Goal: Communication & Community: Answer question/provide support

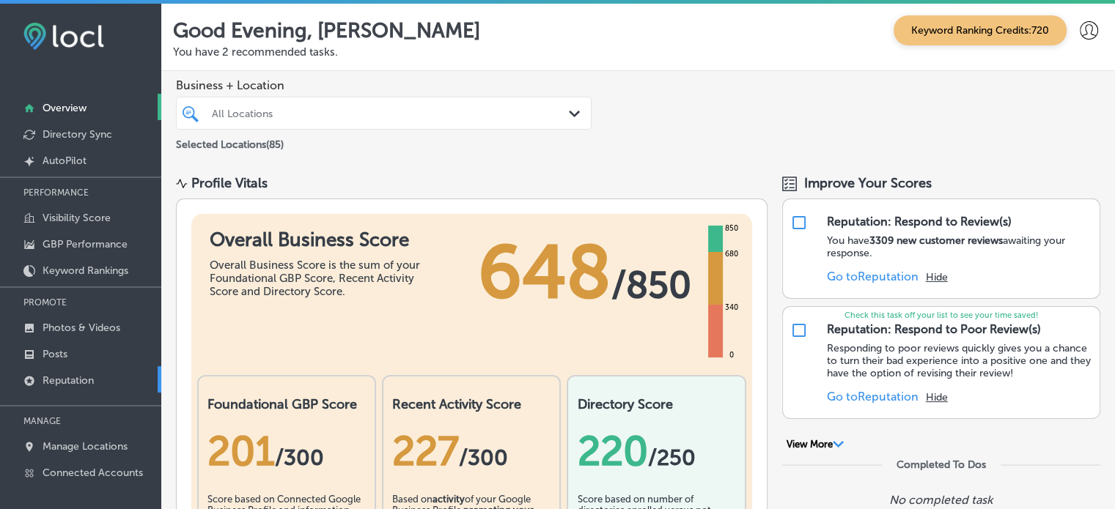
click at [65, 372] on link "Reputation" at bounding box center [80, 379] width 161 height 26
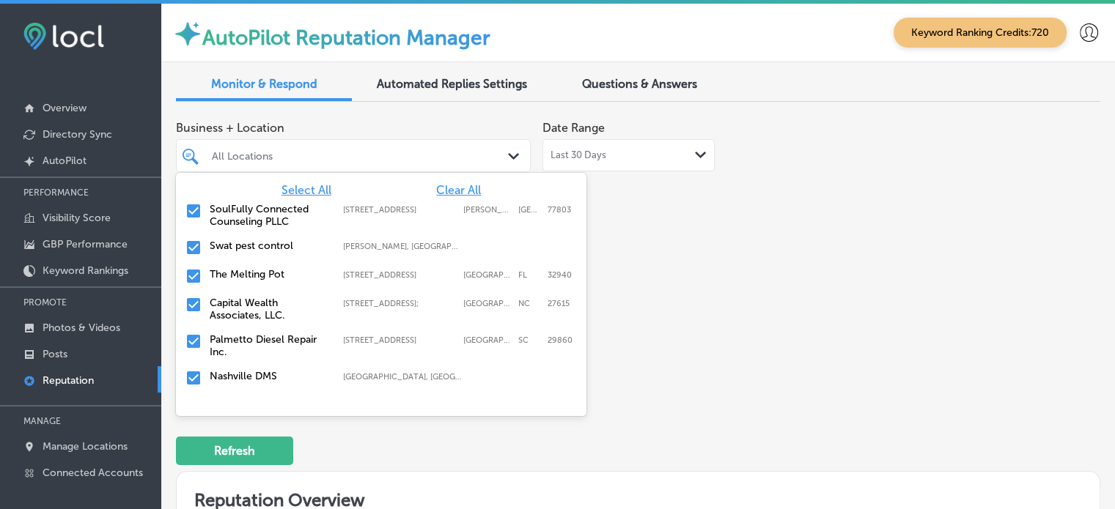
click at [485, 166] on div "All Locations" at bounding box center [353, 155] width 298 height 23
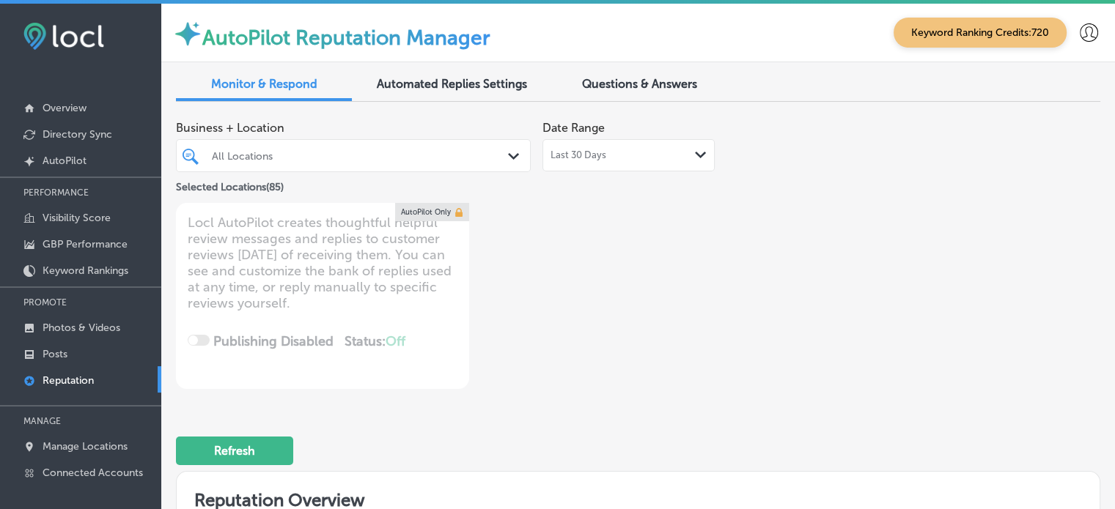
click at [638, 218] on div "Business + Location All Locations Path Created with Sketch. Selected Locations …" at bounding box center [453, 252] width 555 height 276
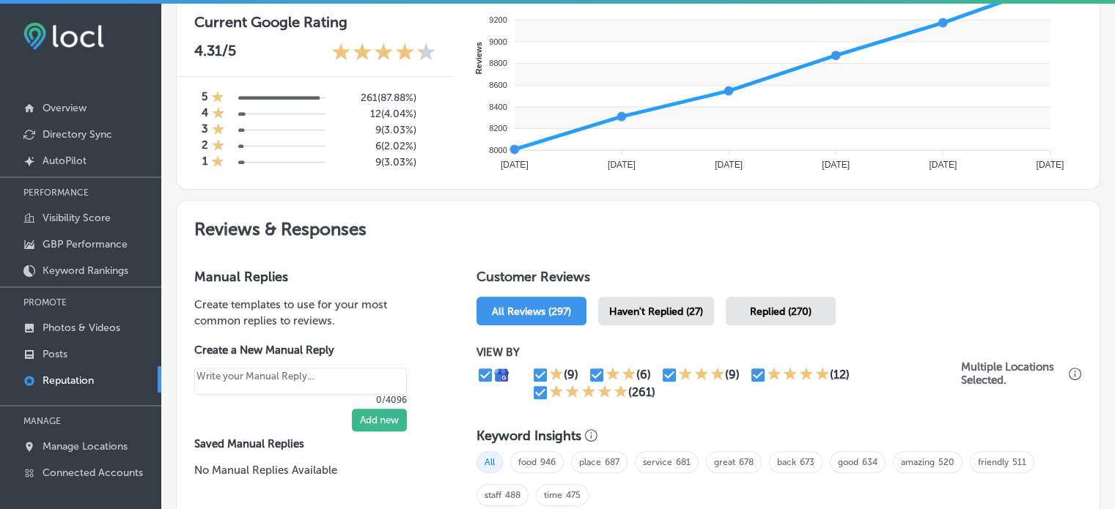
scroll to position [616, 0]
click at [668, 309] on span "Haven't Replied (27)" at bounding box center [656, 311] width 94 height 12
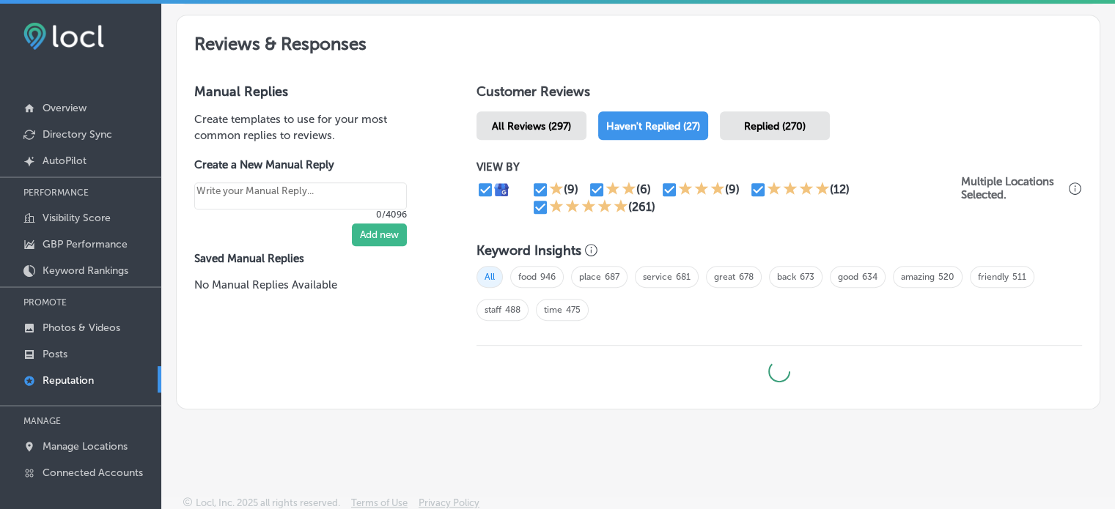
type textarea "x"
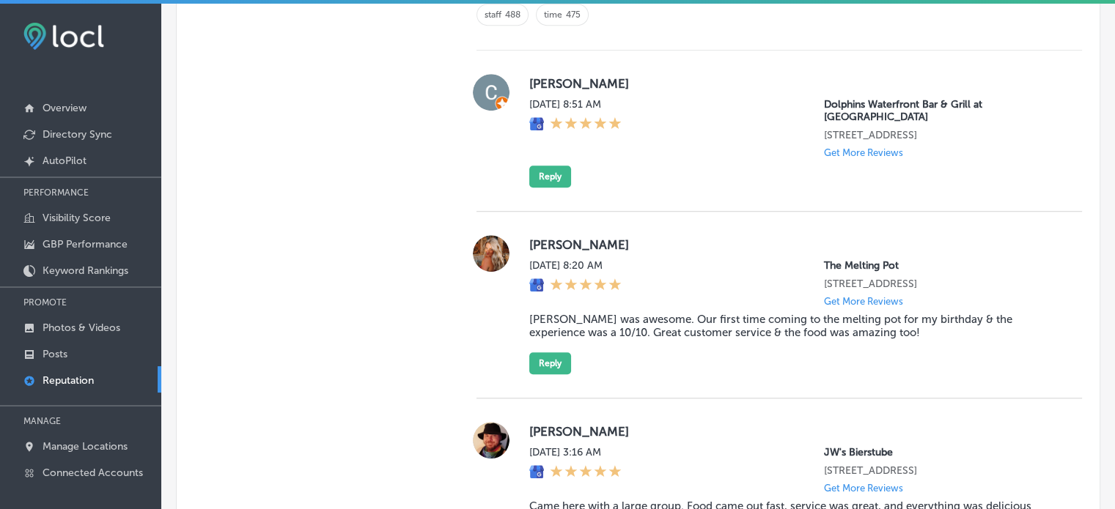
scroll to position [1095, 0]
click at [537, 82] on label "[PERSON_NAME]" at bounding box center [793, 84] width 529 height 15
copy label "[PERSON_NAME]"
click at [541, 166] on button "Reply" at bounding box center [550, 177] width 42 height 22
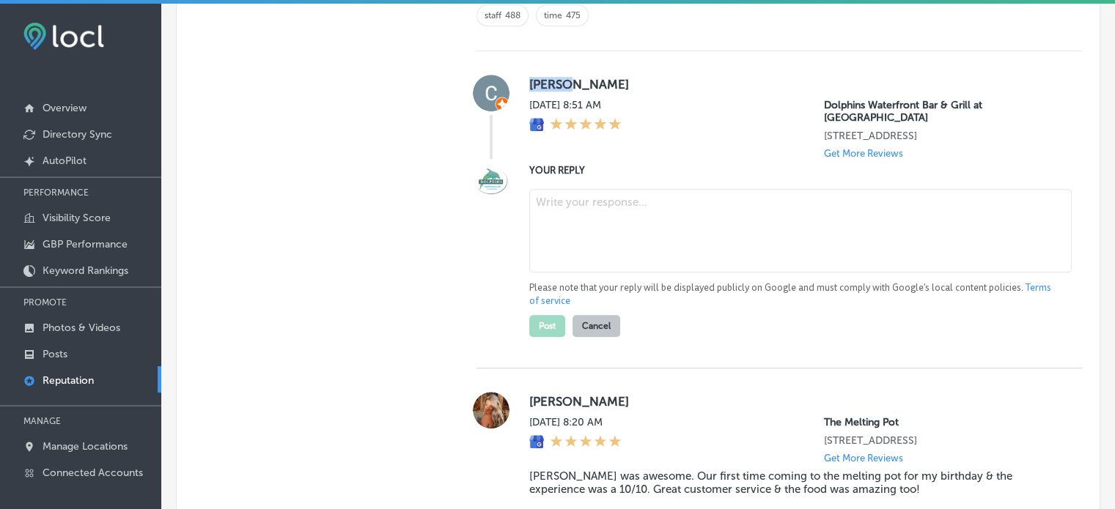
click at [589, 222] on textarea at bounding box center [800, 231] width 542 height 84
paste textarea "Thank you for the 5-star review, [PERSON_NAME]! We’re so happy to hear you had …"
type textarea "Thank you for the 5-star review, [PERSON_NAME]! We’re so happy to hear you had …"
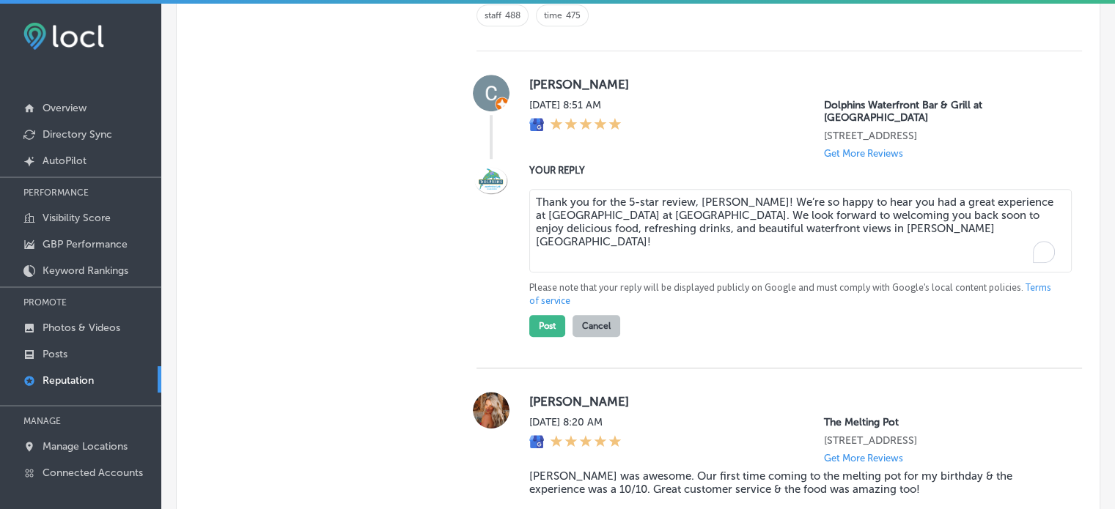
type textarea "x"
type textarea "Thank you for the 5-star review, [PERSON_NAME]! We’re so happy to hear you had …"
click at [547, 315] on button "Post" at bounding box center [547, 326] width 36 height 22
type textarea "x"
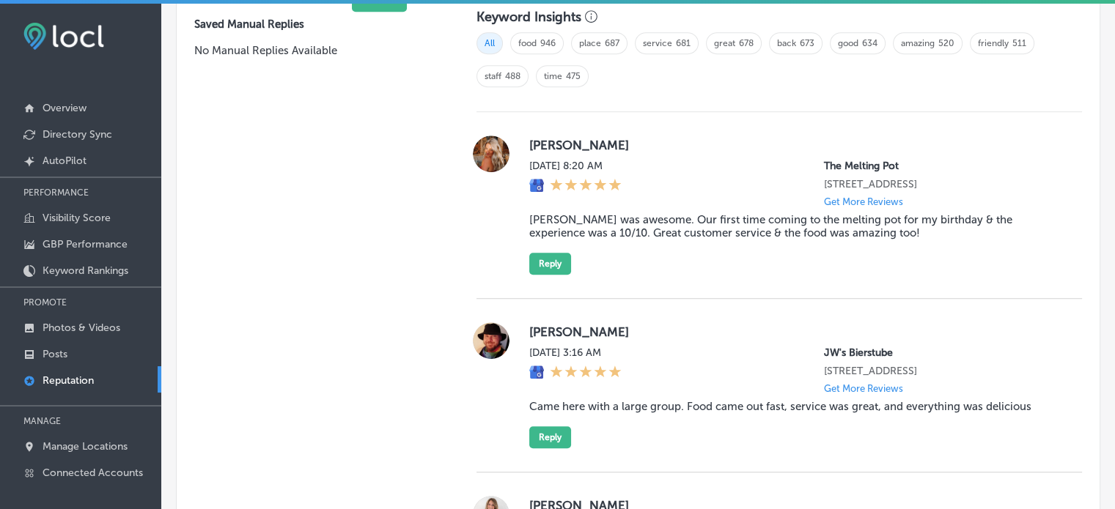
scroll to position [1027, 0]
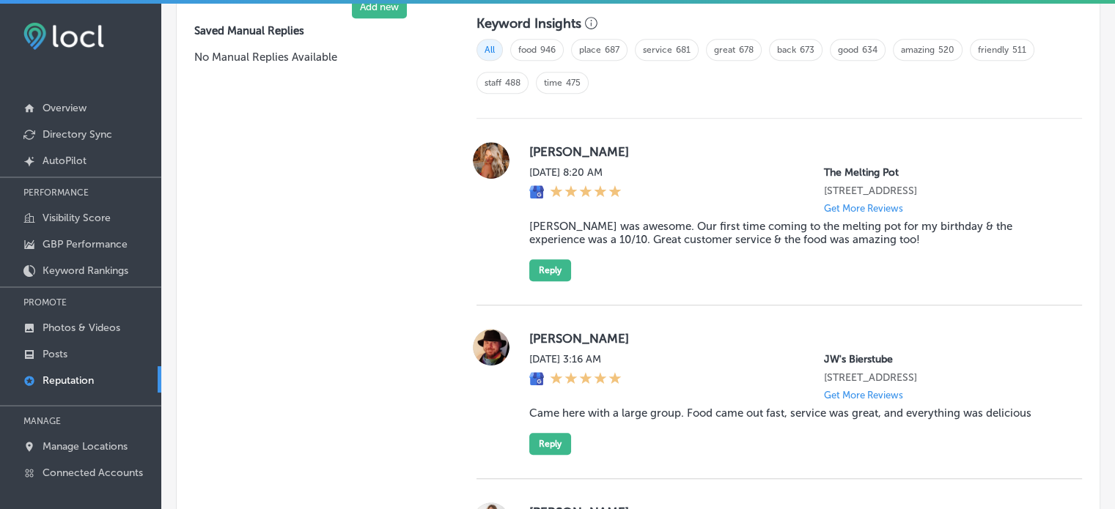
click at [646, 235] on blockquote "[PERSON_NAME] was awesome. Our first time coming to the melting pot for my birt…" at bounding box center [793, 233] width 529 height 26
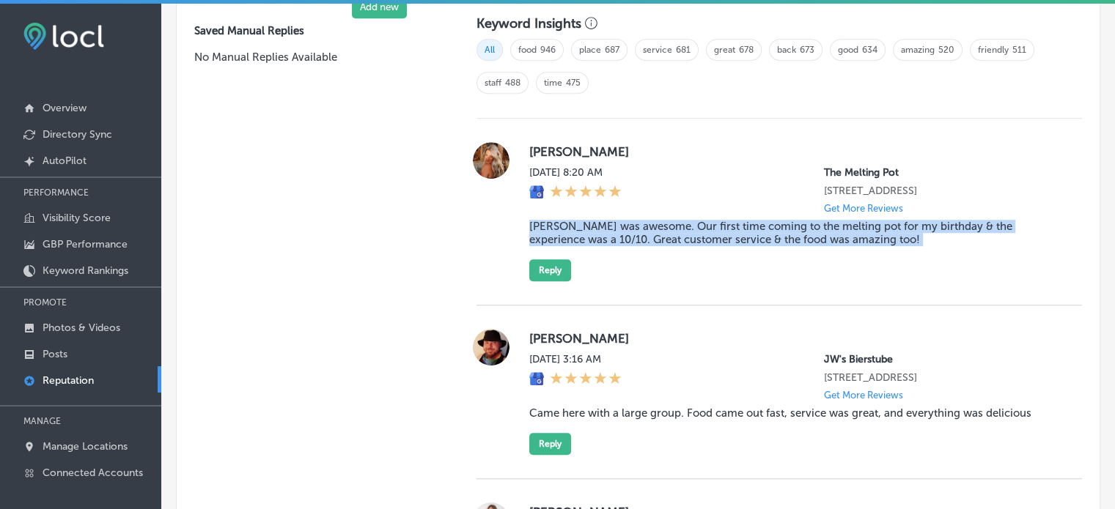
click at [646, 235] on blockquote "[PERSON_NAME] was awesome. Our first time coming to the melting pot for my birt…" at bounding box center [793, 233] width 529 height 26
copy blockquote "[PERSON_NAME] was awesome. Our first time coming to the melting pot for my birt…"
click at [558, 281] on button "Reply" at bounding box center [550, 270] width 42 height 22
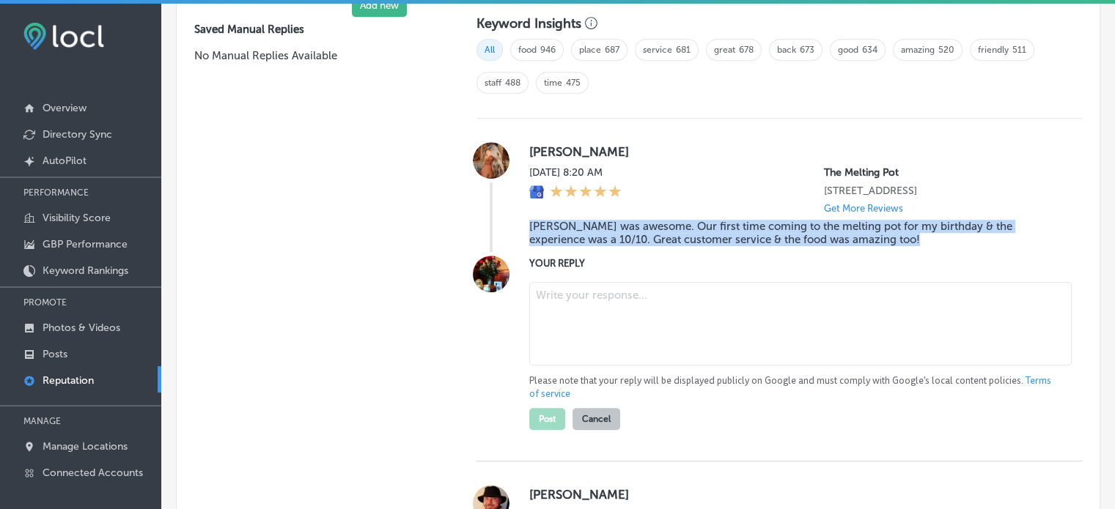
scroll to position [1026, 0]
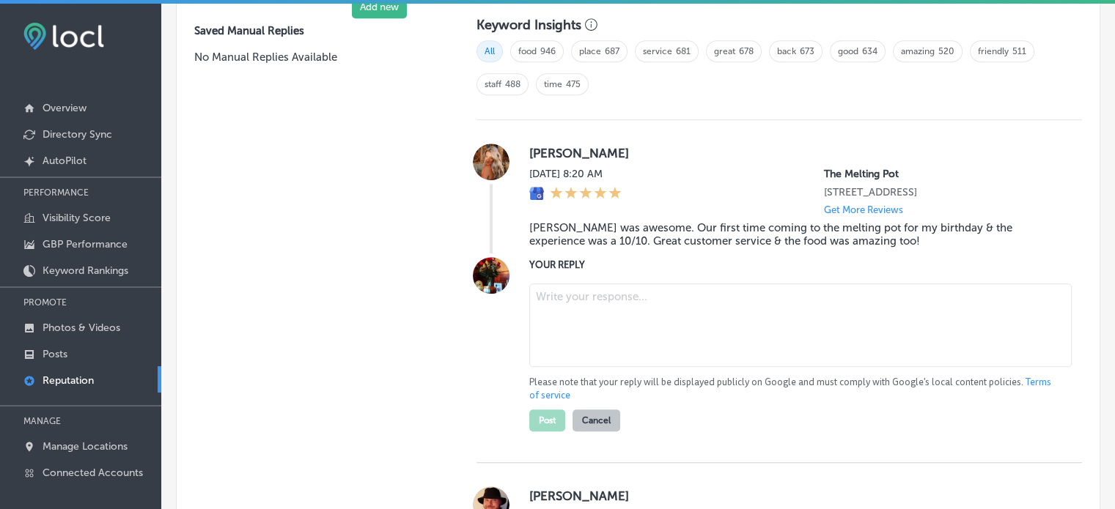
click at [570, 304] on textarea at bounding box center [800, 326] width 542 height 84
paste textarea "Thank you for the wonderful review, [PERSON_NAME]! We’re so glad to hear that […"
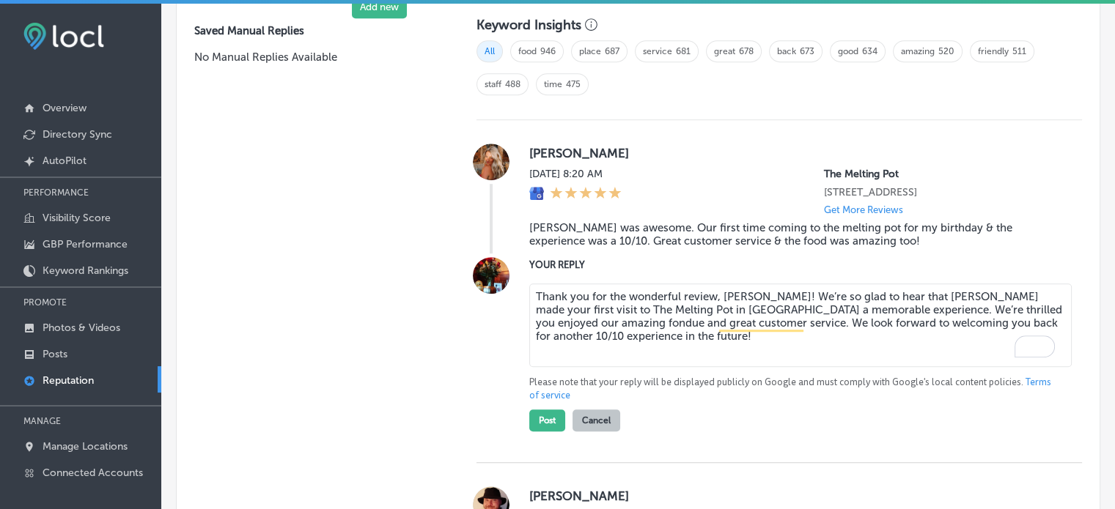
scroll to position [1055, 0]
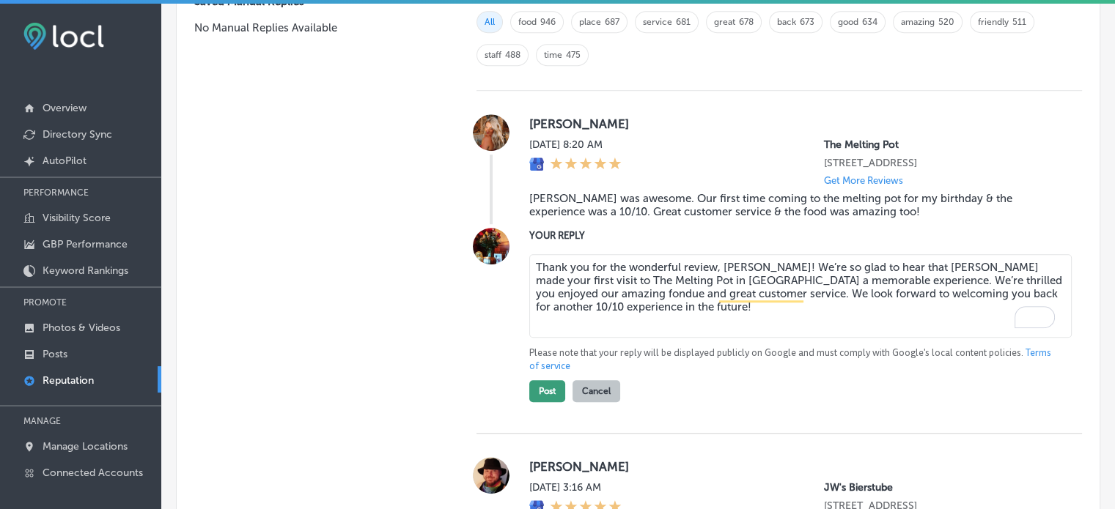
type textarea "Thank you for the wonderful review, [PERSON_NAME]! We’re so glad to hear that […"
click at [545, 397] on button "Post" at bounding box center [547, 391] width 36 height 22
type textarea "x"
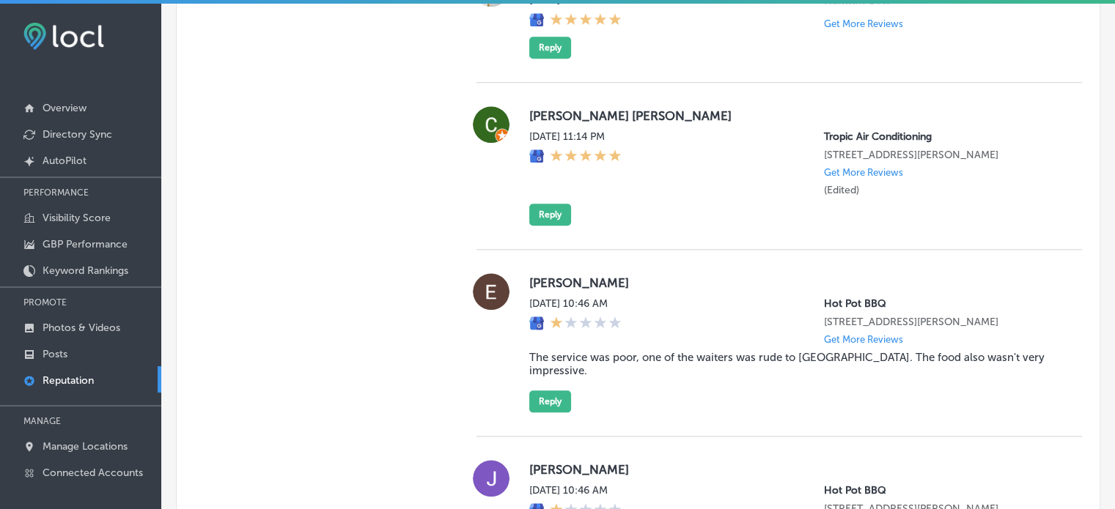
scroll to position [1560, 0]
